Goal: Find specific page/section: Find specific page/section

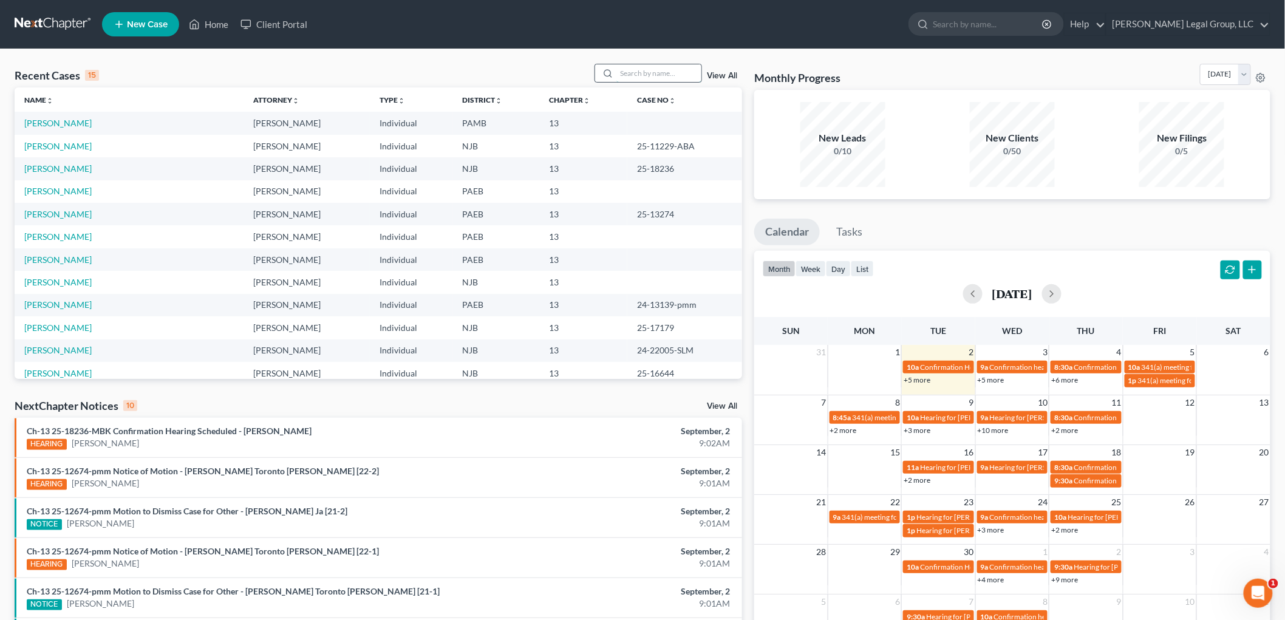
click at [653, 73] on input "search" at bounding box center [658, 73] width 85 height 18
type input "[PERSON_NAME]"
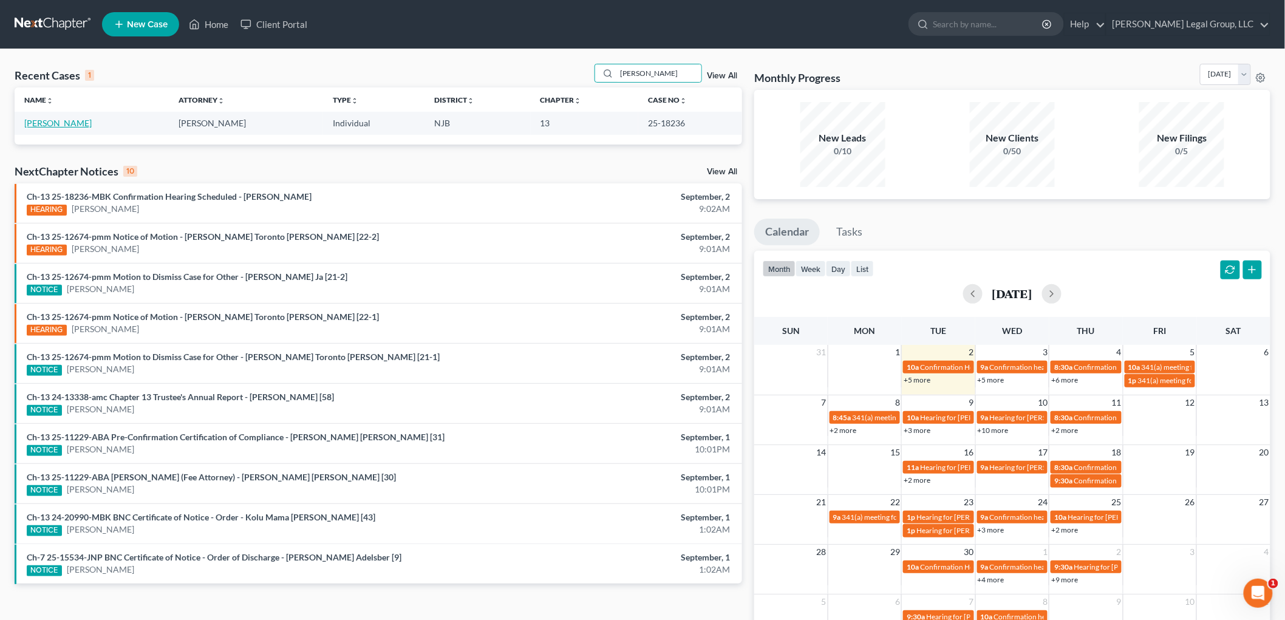
click at [61, 122] on link "[PERSON_NAME]" at bounding box center [57, 123] width 67 height 10
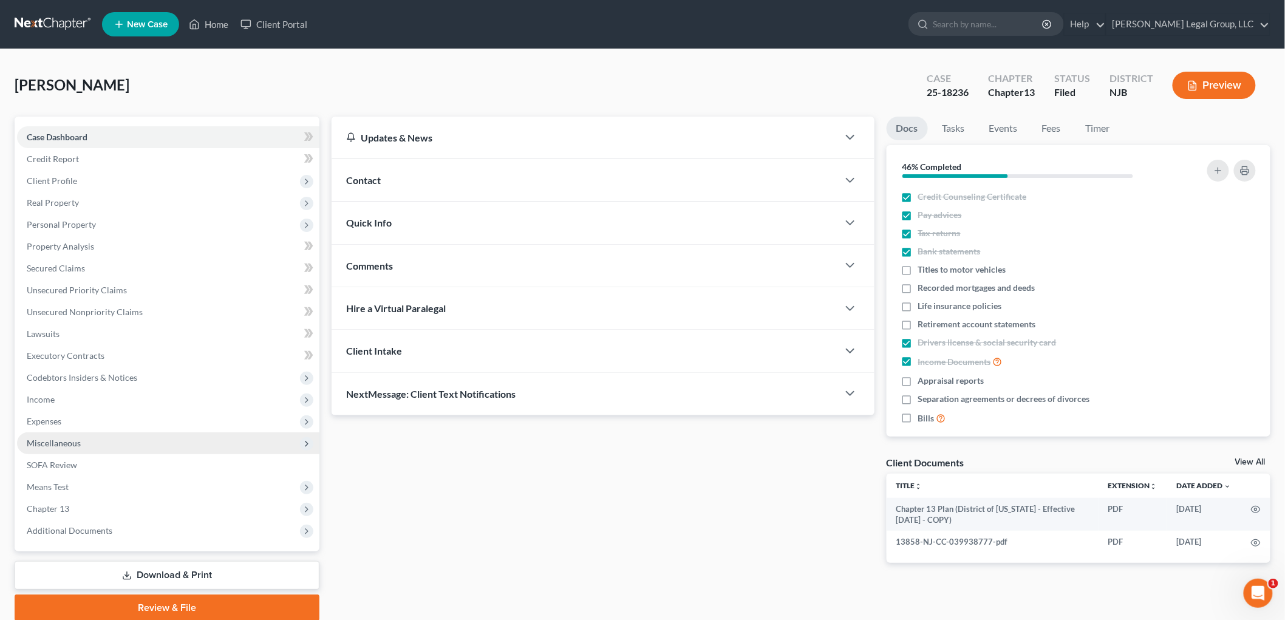
click at [73, 444] on span "Miscellaneous" at bounding box center [54, 443] width 54 height 10
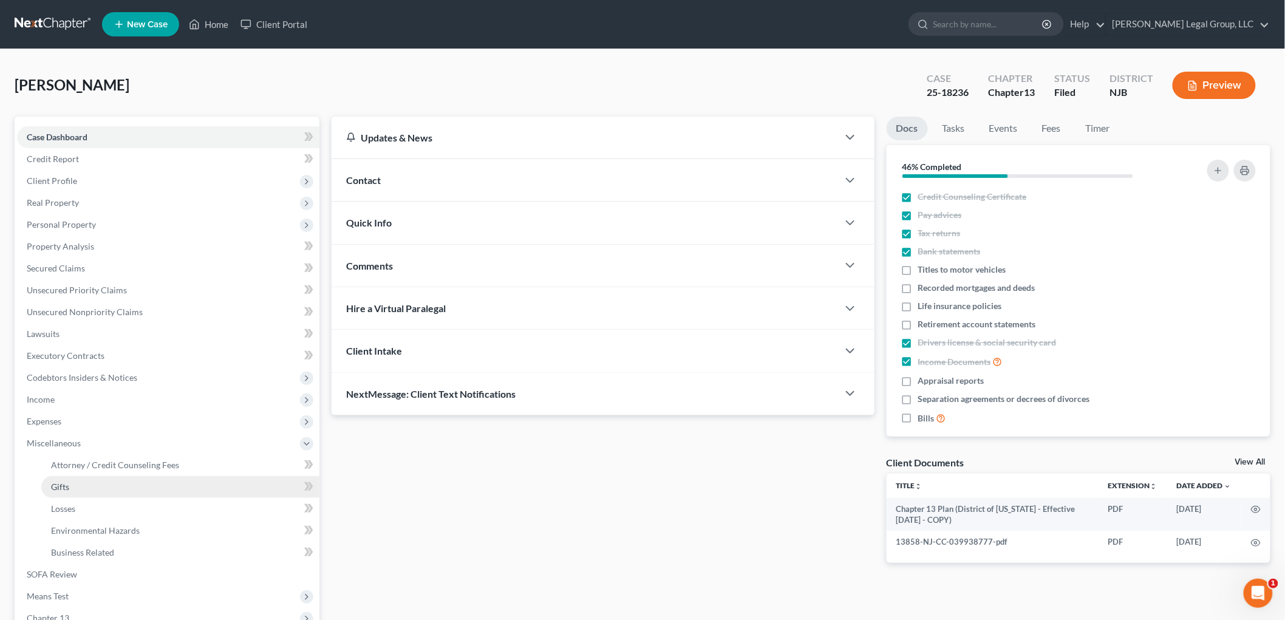
scroll to position [67, 0]
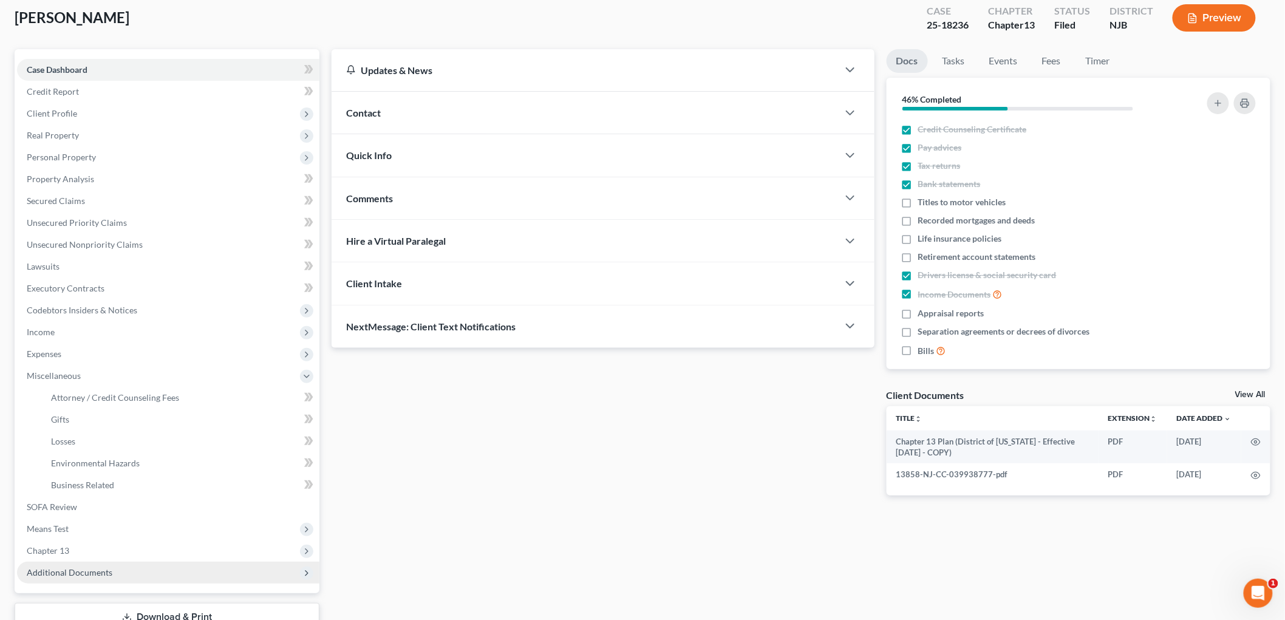
click at [95, 569] on span "Additional Documents" at bounding box center [70, 572] width 86 height 10
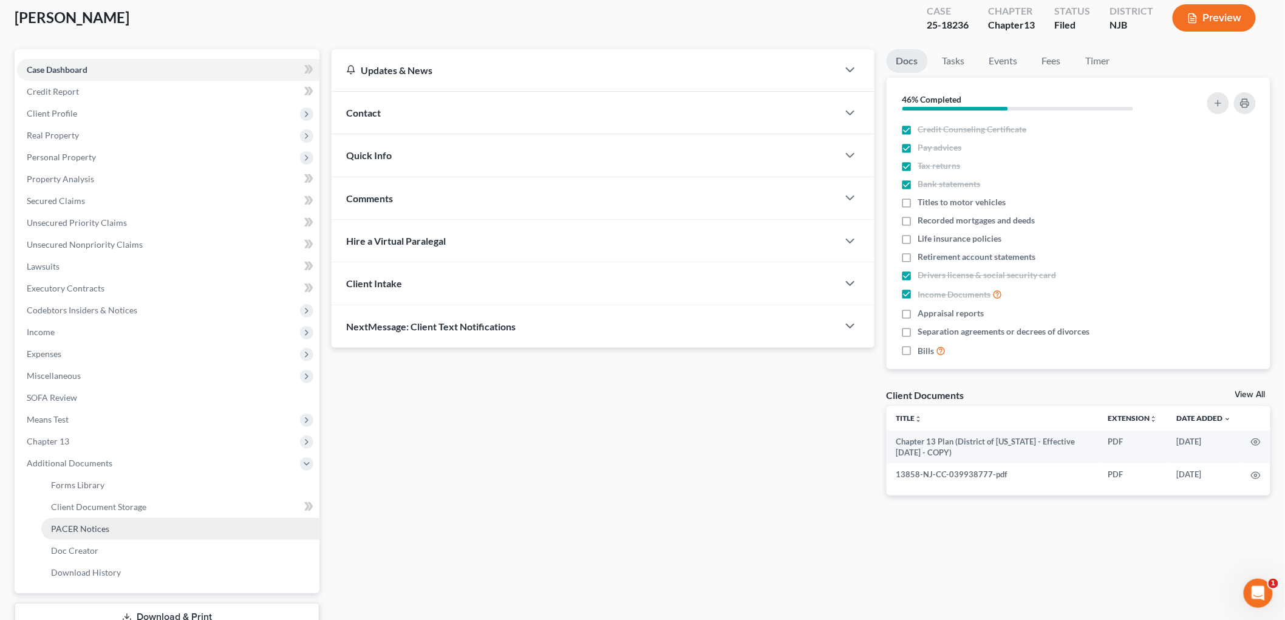
click at [110, 531] on link "PACER Notices" at bounding box center [180, 529] width 278 height 22
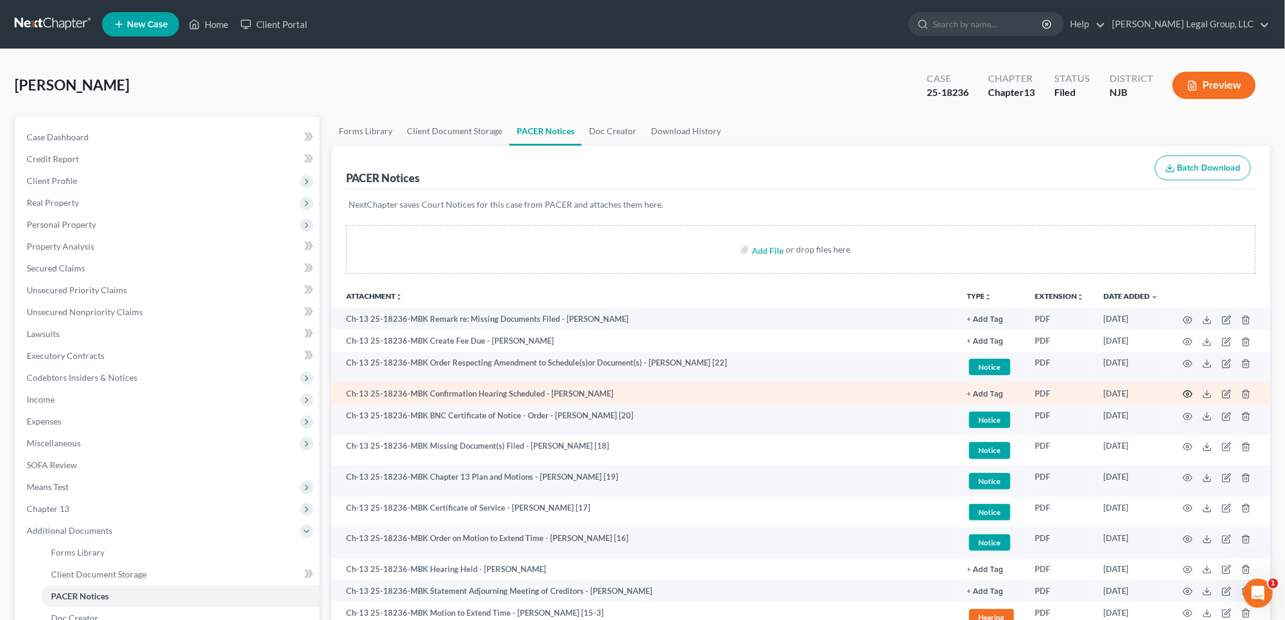
click at [1192, 392] on icon "button" at bounding box center [1188, 394] width 10 height 10
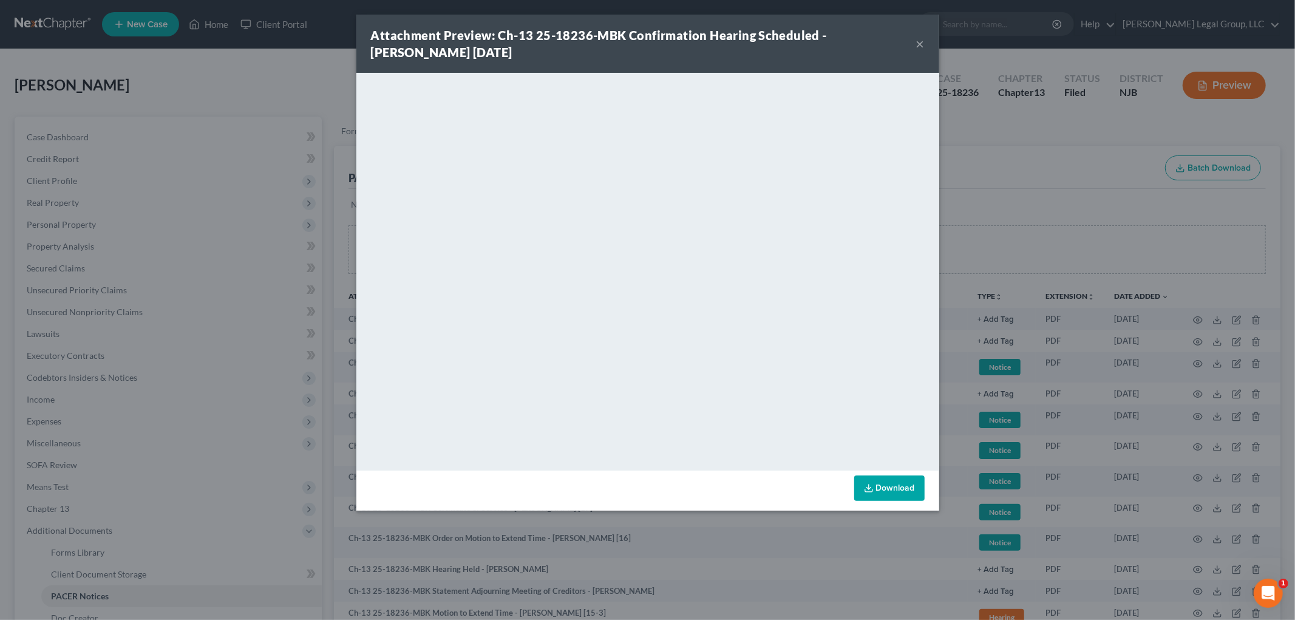
click at [925, 51] on div "Attachment Preview: Ch-13 25-18236-MBK Confirmation Hearing Scheduled - [PERSON…" at bounding box center [647, 44] width 583 height 58
click at [921, 43] on button "×" at bounding box center [920, 43] width 9 height 15
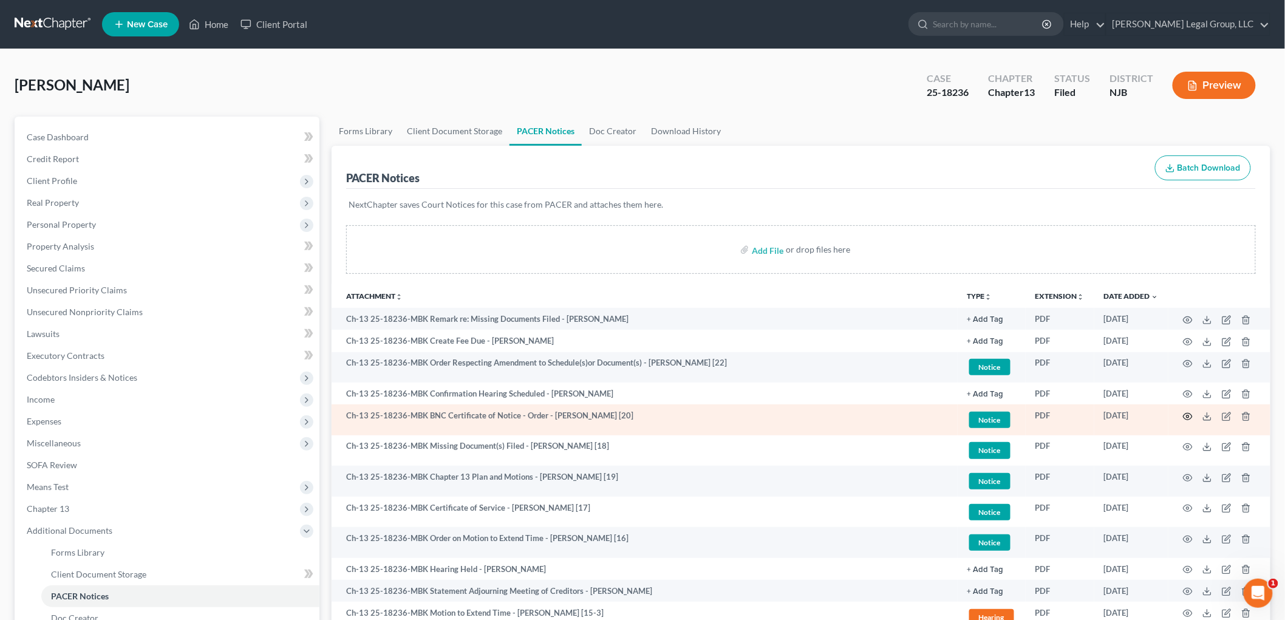
click at [1190, 420] on icon "button" at bounding box center [1187, 416] width 9 height 7
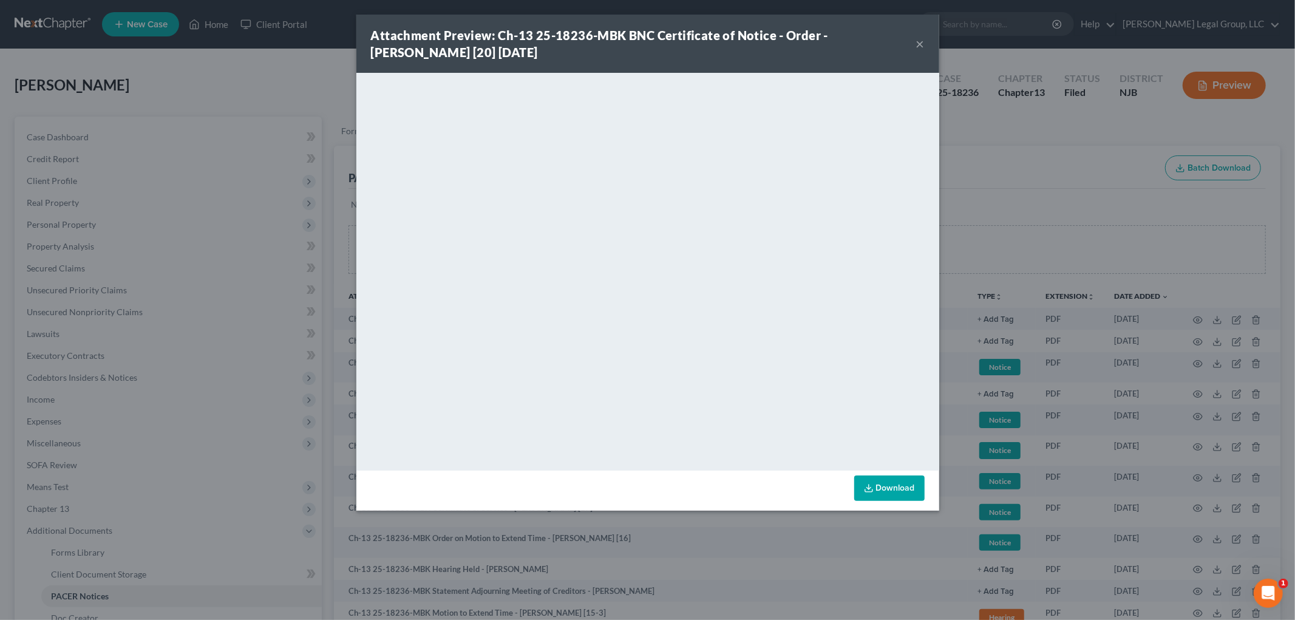
click at [916, 46] on button "×" at bounding box center [920, 43] width 9 height 15
